Goal: Task Accomplishment & Management: Complete application form

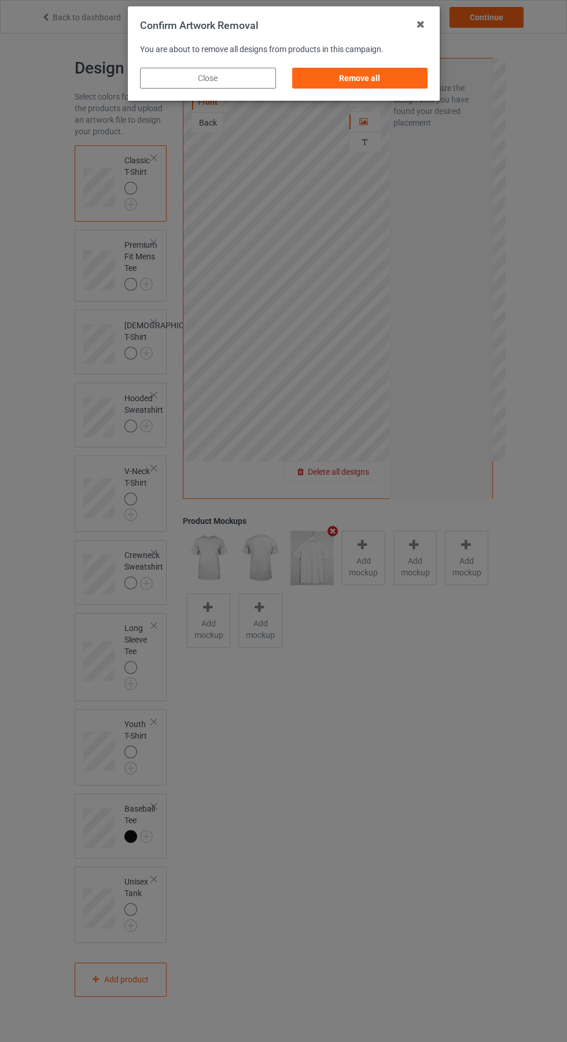
click at [362, 74] on div "Remove all" at bounding box center [360, 78] width 136 height 21
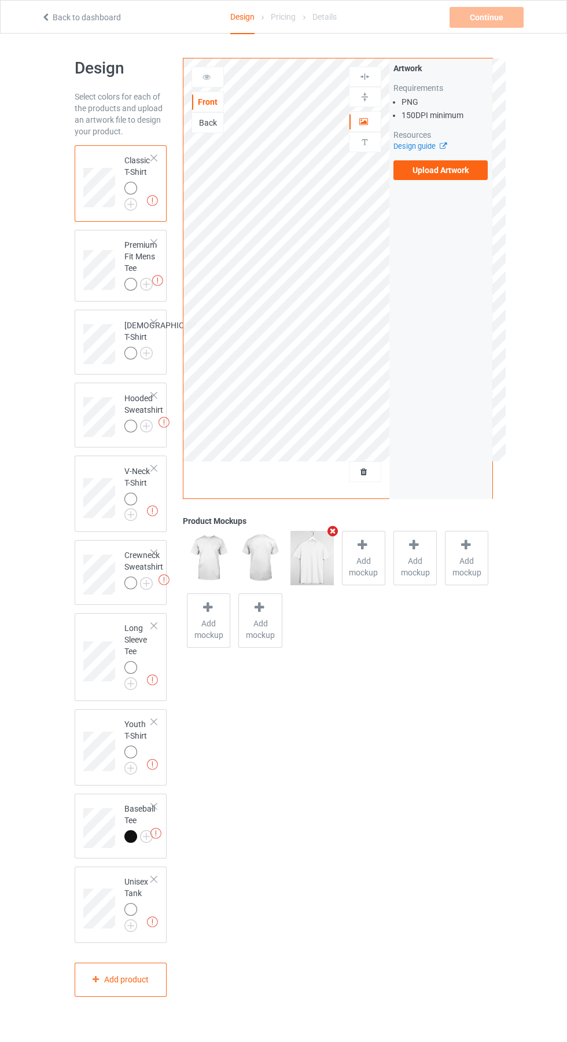
click at [457, 171] on label "Upload Artwork" at bounding box center [441, 170] width 95 height 20
click at [0, 0] on input "Upload Artwork" at bounding box center [0, 0] width 0 height 0
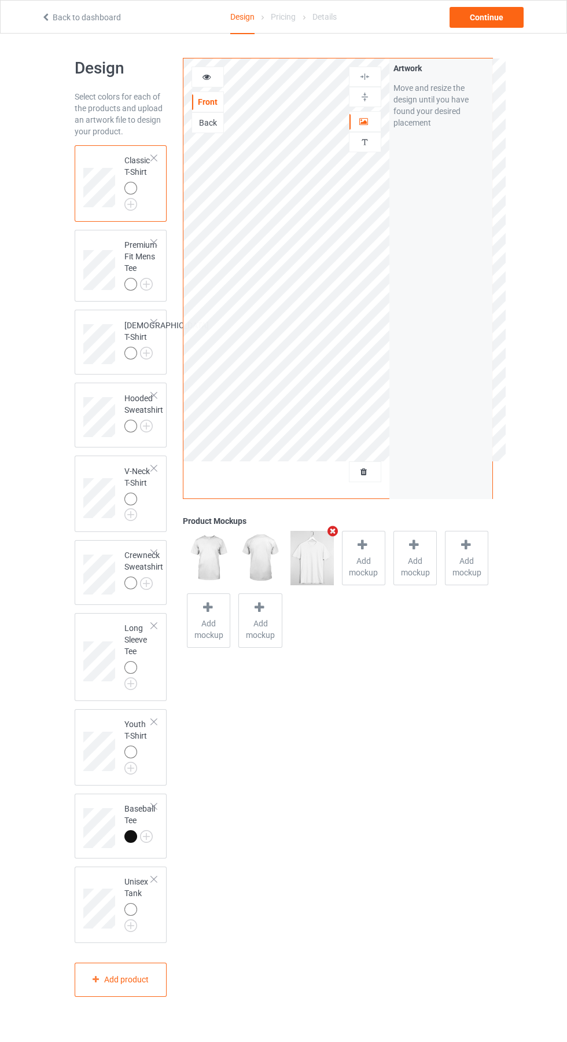
click at [362, 552] on div at bounding box center [364, 547] width 16 height 17
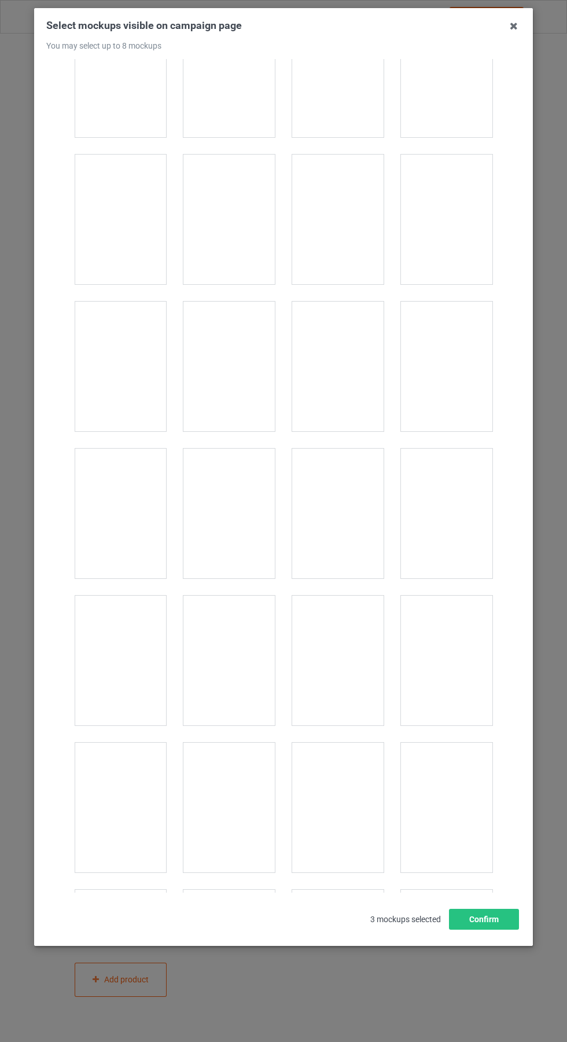
scroll to position [1501, 0]
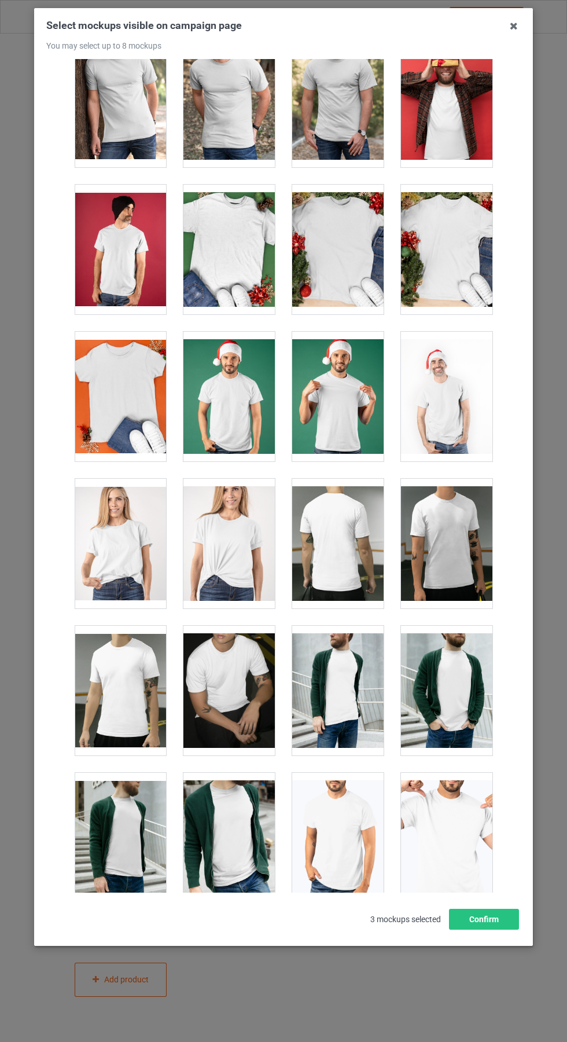
click at [223, 407] on div at bounding box center [229, 397] width 91 height 130
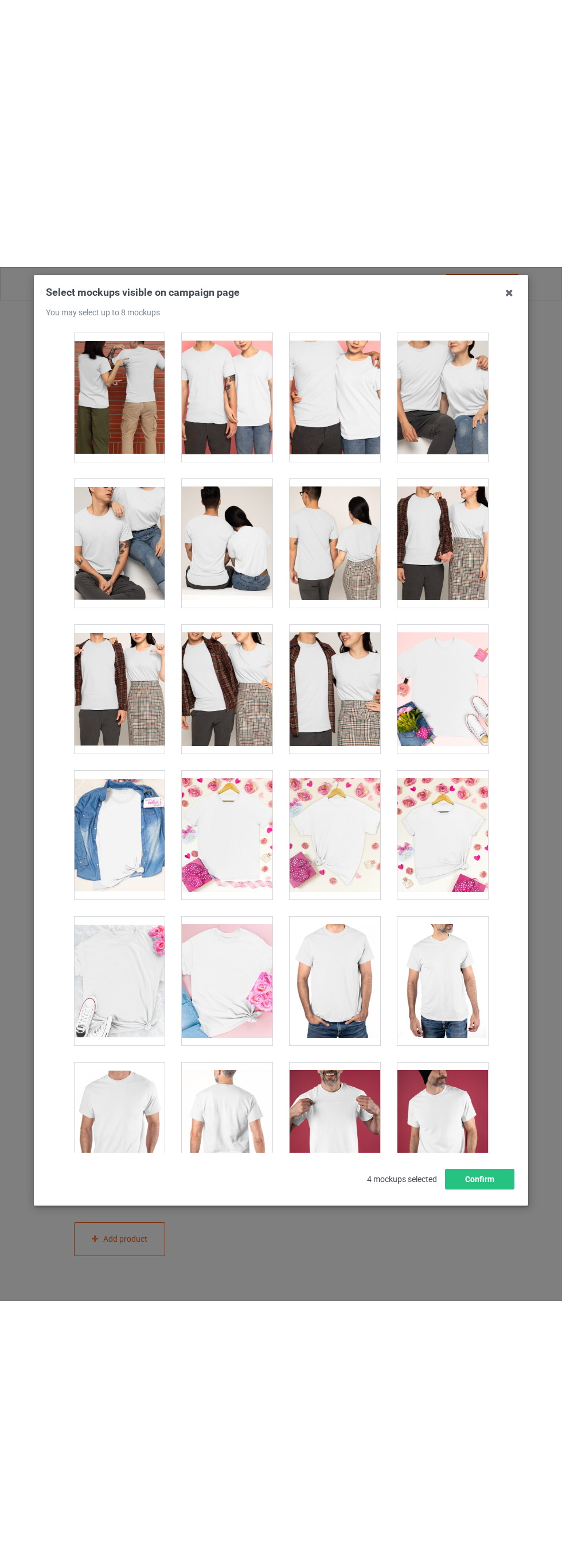
scroll to position [4234, 0]
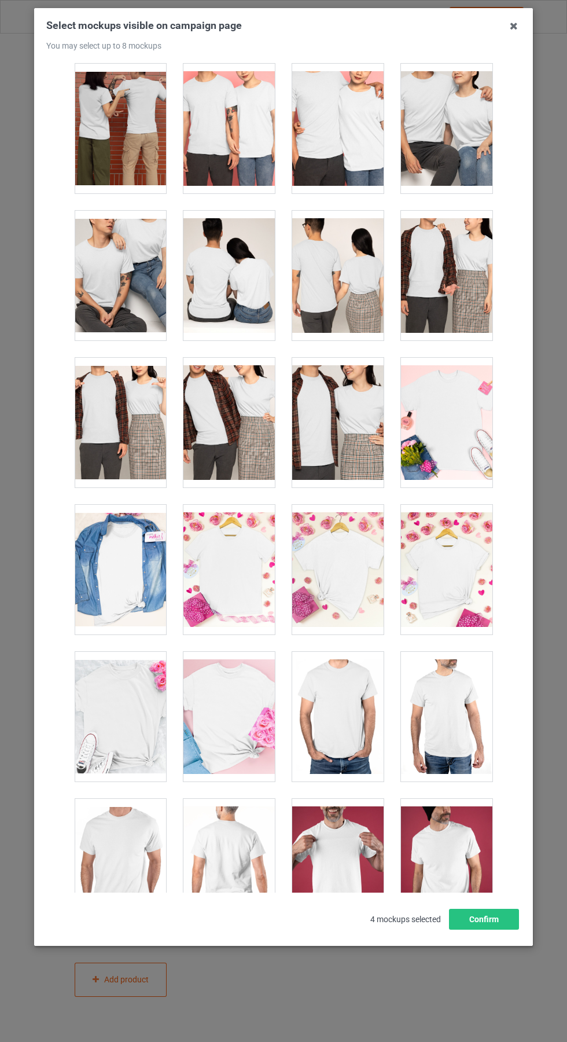
click at [512, 27] on icon at bounding box center [514, 26] width 19 height 19
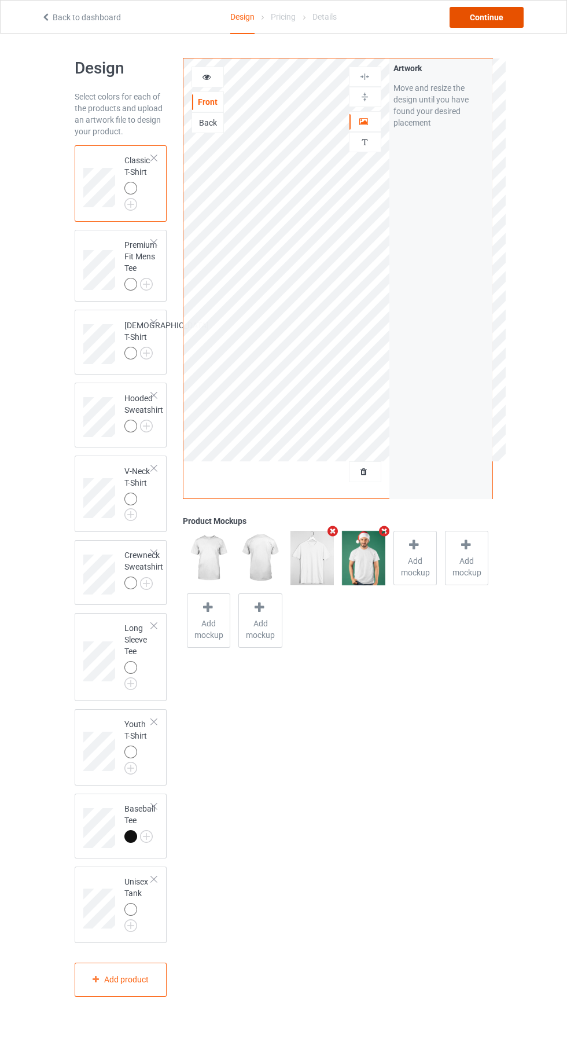
click at [499, 18] on div "Continue" at bounding box center [487, 17] width 74 height 21
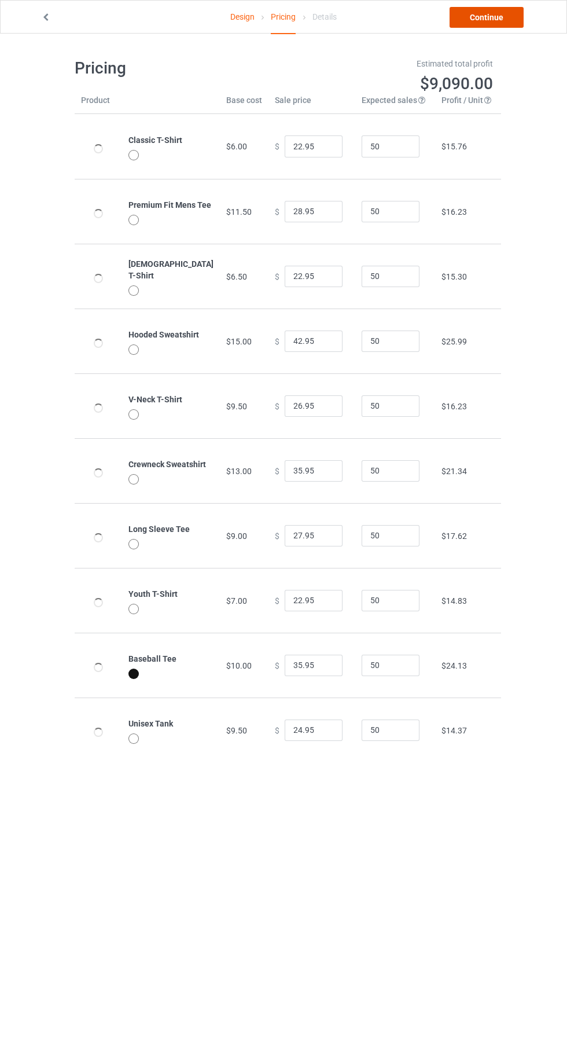
click at [510, 14] on link "Continue" at bounding box center [487, 17] width 74 height 21
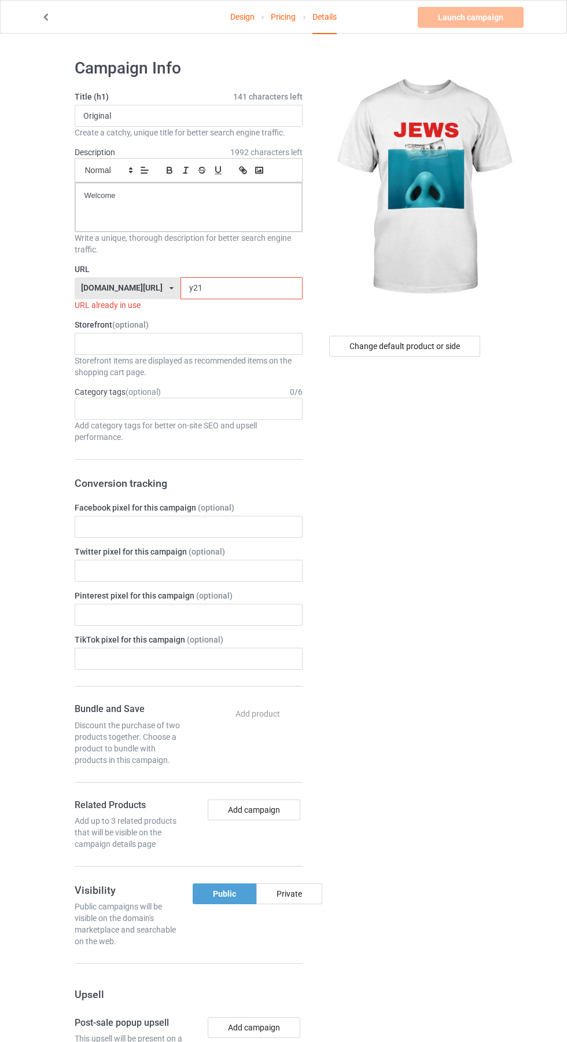
click at [211, 291] on input "y21" at bounding box center [242, 288] width 122 height 22
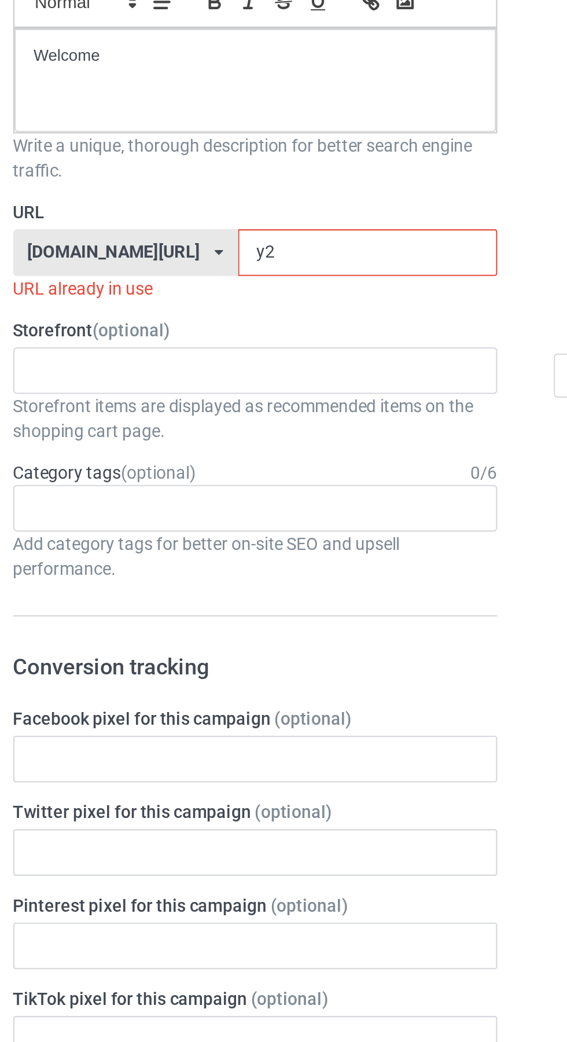
type input "y"
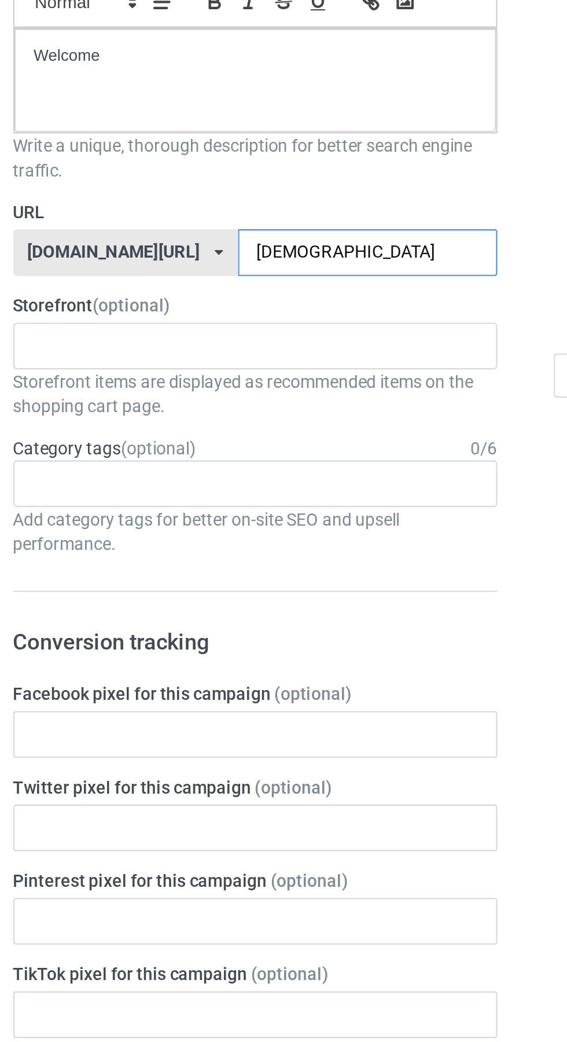
type input "[DEMOGRAPHIC_DATA]"
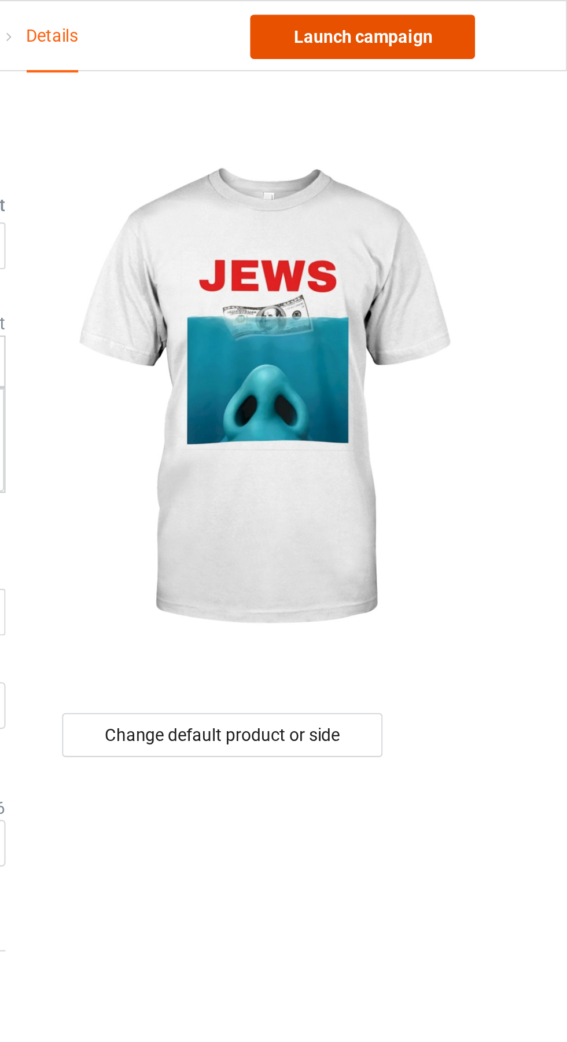
click at [497, 15] on link "Launch campaign" at bounding box center [471, 17] width 106 height 21
